Goal: Find specific page/section: Find specific page/section

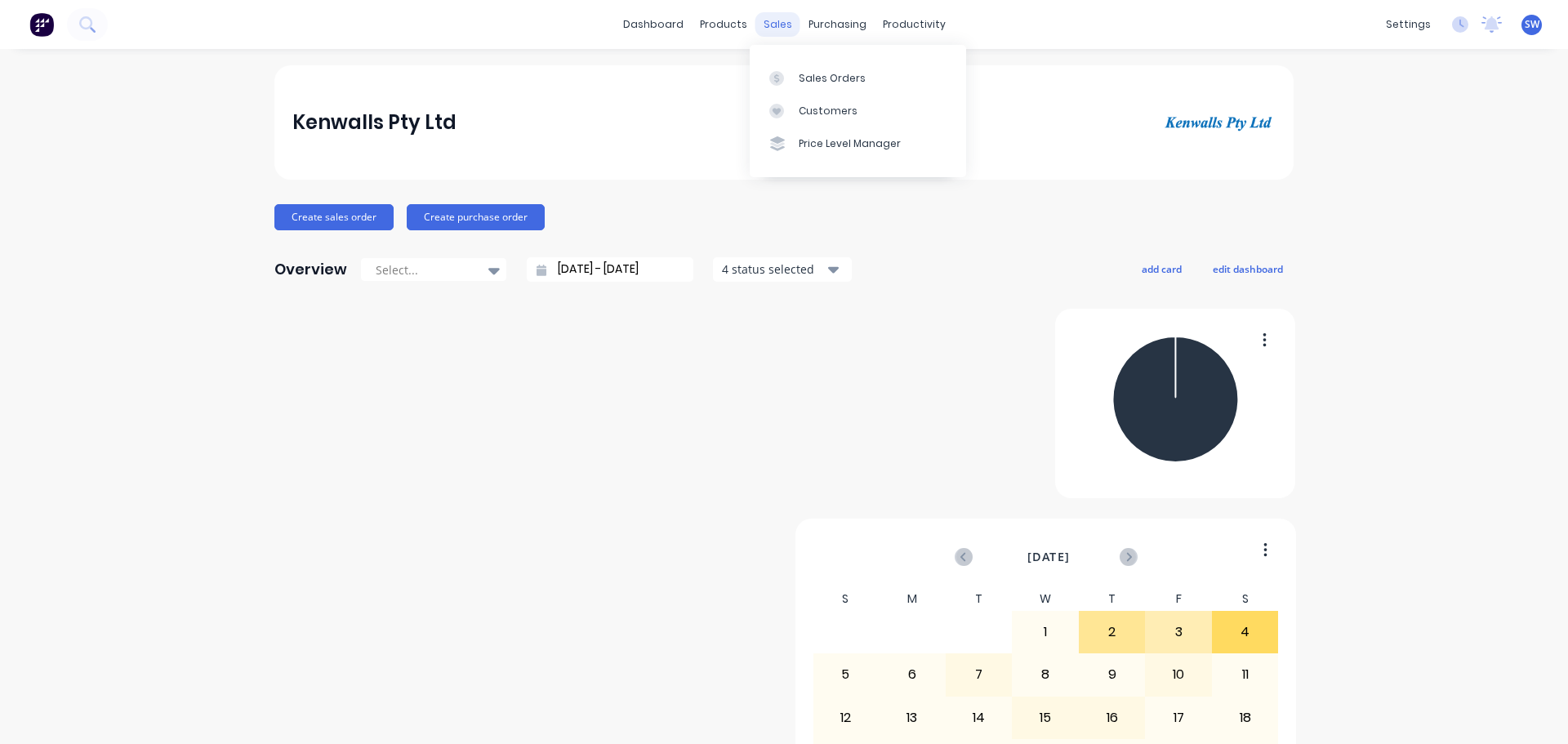
click at [770, 35] on div "sales" at bounding box center [778, 24] width 45 height 24
click at [810, 75] on div "Sales Orders" at bounding box center [832, 78] width 67 height 15
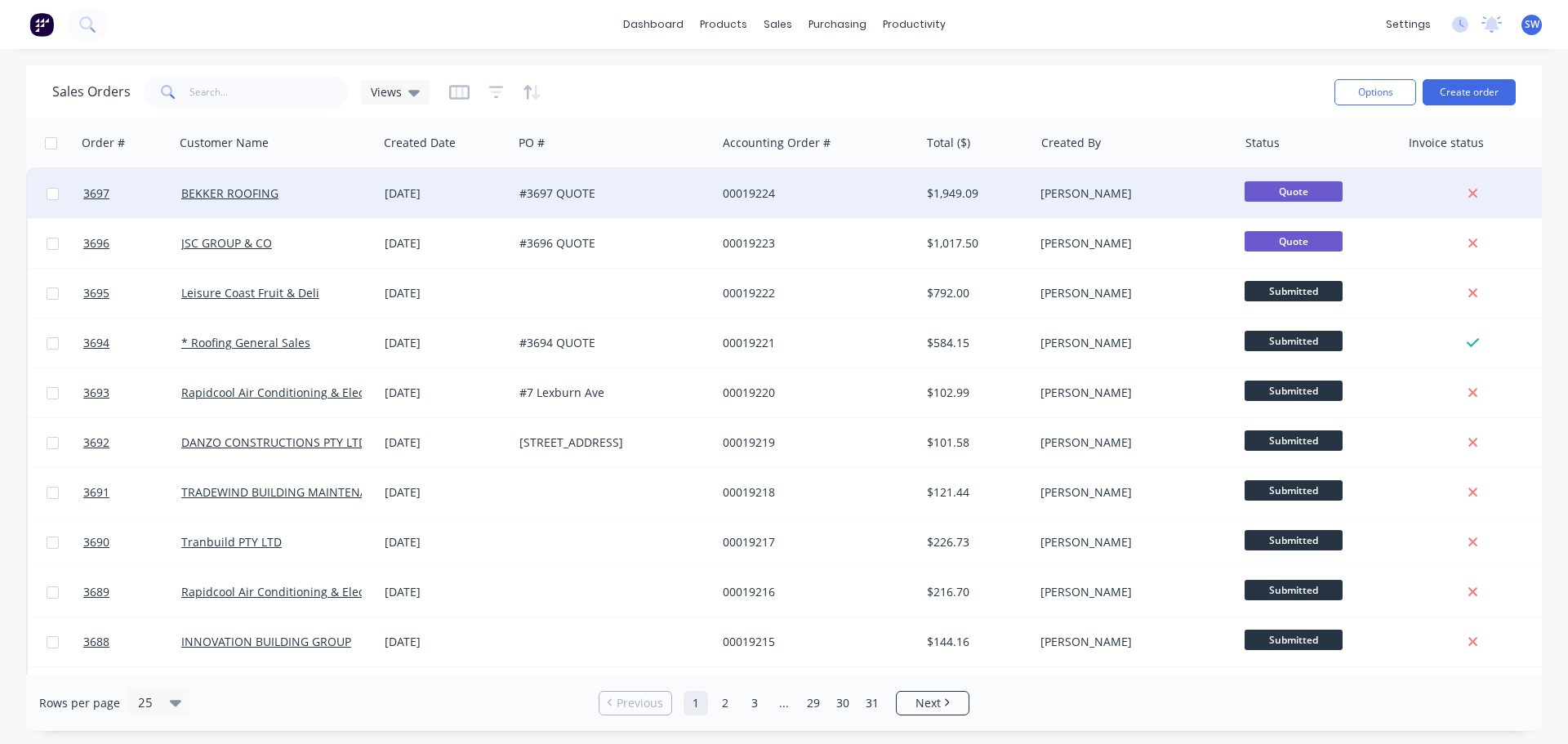
click at [310, 204] on div "BEKKER ROOFING" at bounding box center [276, 193] width 203 height 49
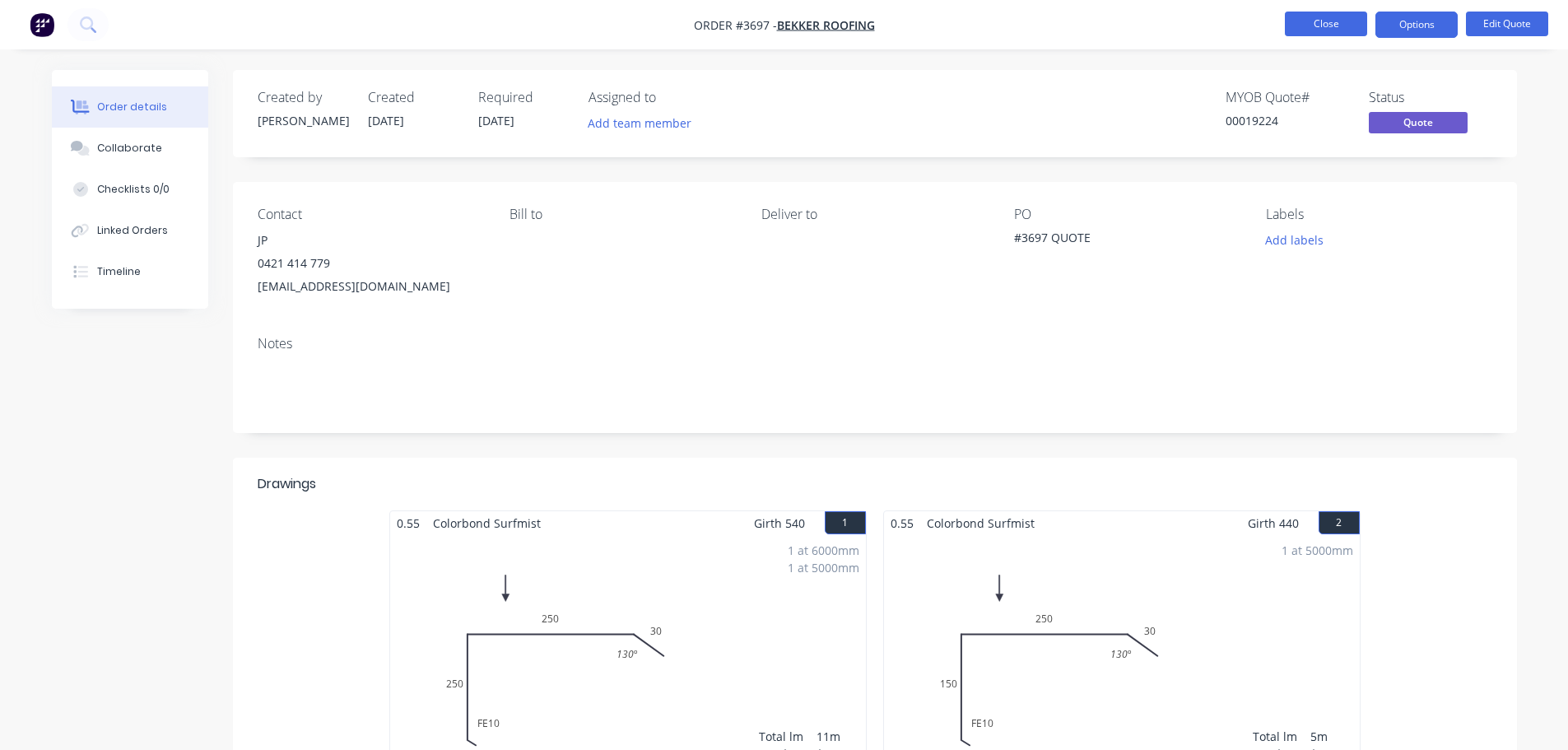
click at [1304, 31] on button "Close" at bounding box center [1326, 24] width 82 height 24
